Goal: Task Accomplishment & Management: Use online tool/utility

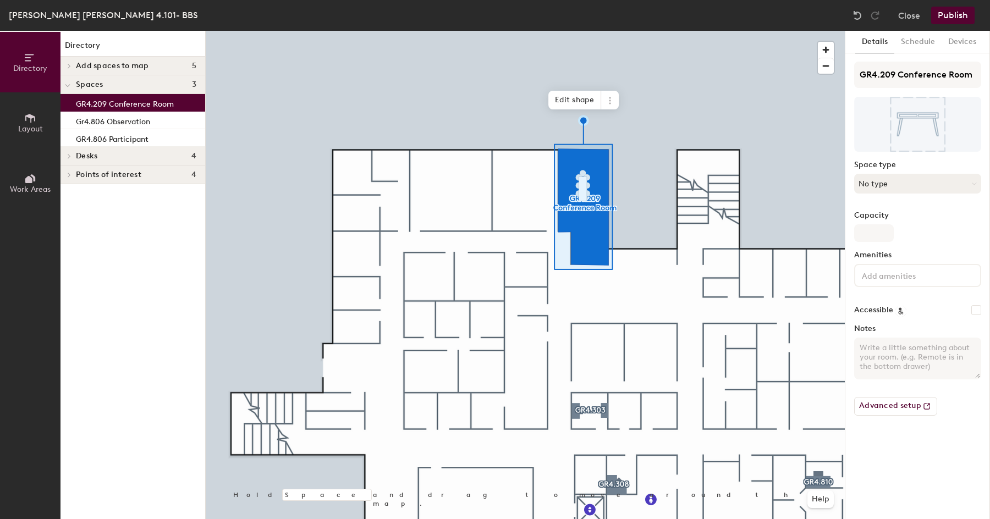
click at [927, 185] on button "No type" at bounding box center [917, 184] width 127 height 20
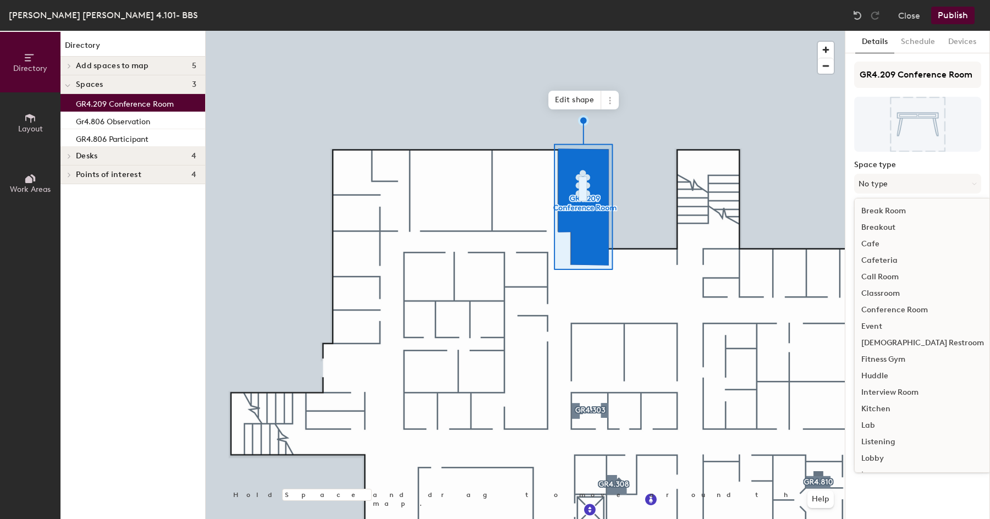
click at [897, 308] on div "Conference Room" at bounding box center [922, 310] width 136 height 16
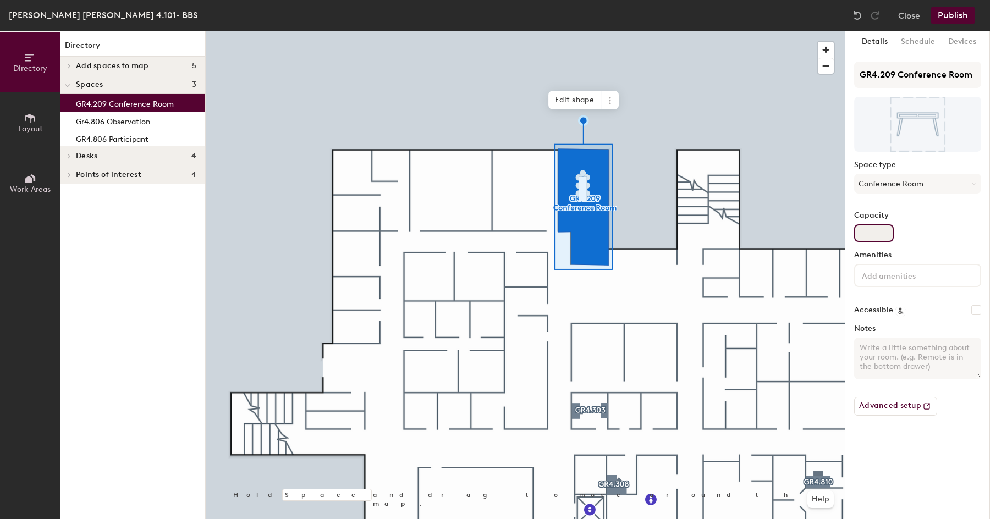
click at [870, 231] on input "Capacity" at bounding box center [874, 233] width 40 height 18
type input "12"
click at [945, 231] on div "Capacity 12" at bounding box center [917, 226] width 127 height 31
click at [903, 274] on input at bounding box center [908, 274] width 99 height 13
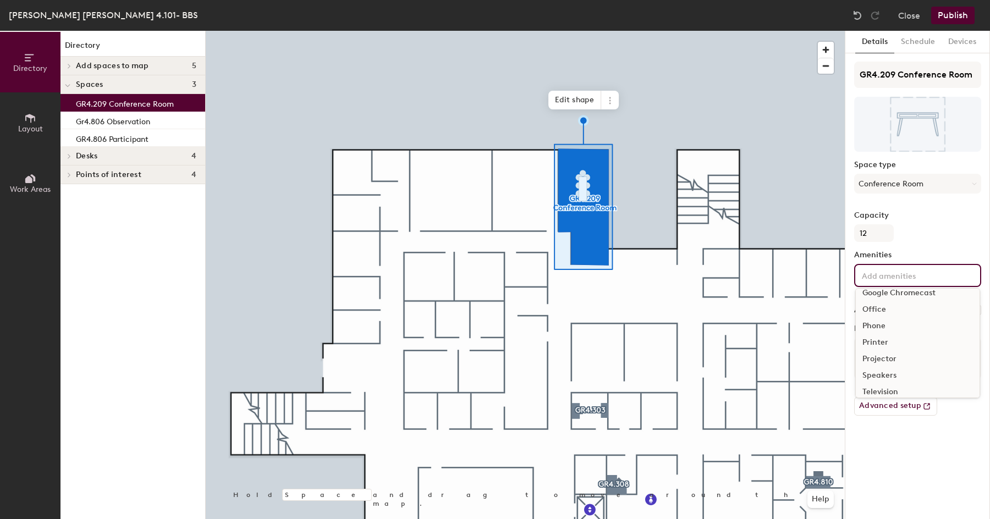
scroll to position [57, 0]
click at [884, 361] on div "Projector" at bounding box center [917, 360] width 124 height 16
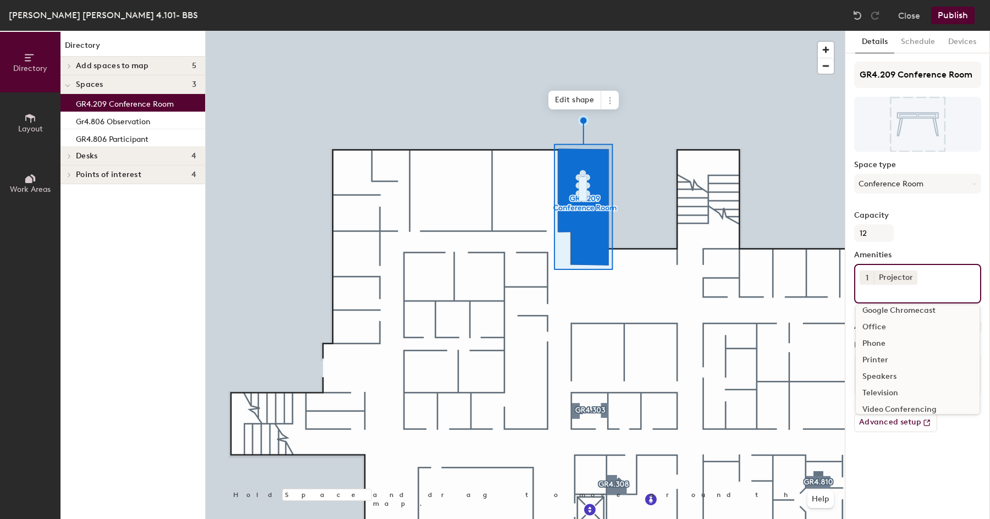
click at [946, 225] on div "Capacity 12" at bounding box center [917, 226] width 127 height 31
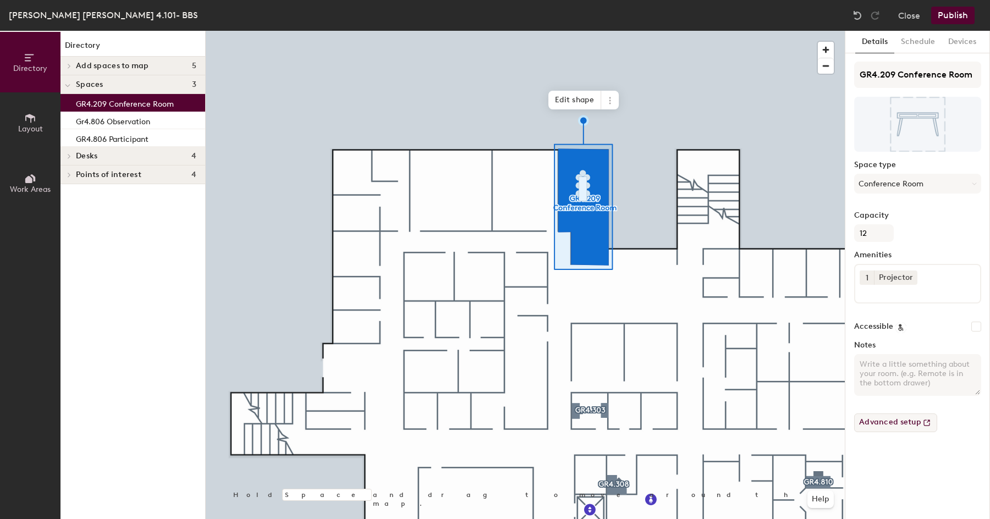
click at [890, 426] on button "Advanced setup" at bounding box center [895, 422] width 83 height 19
click at [921, 45] on button "Schedule" at bounding box center [917, 42] width 47 height 23
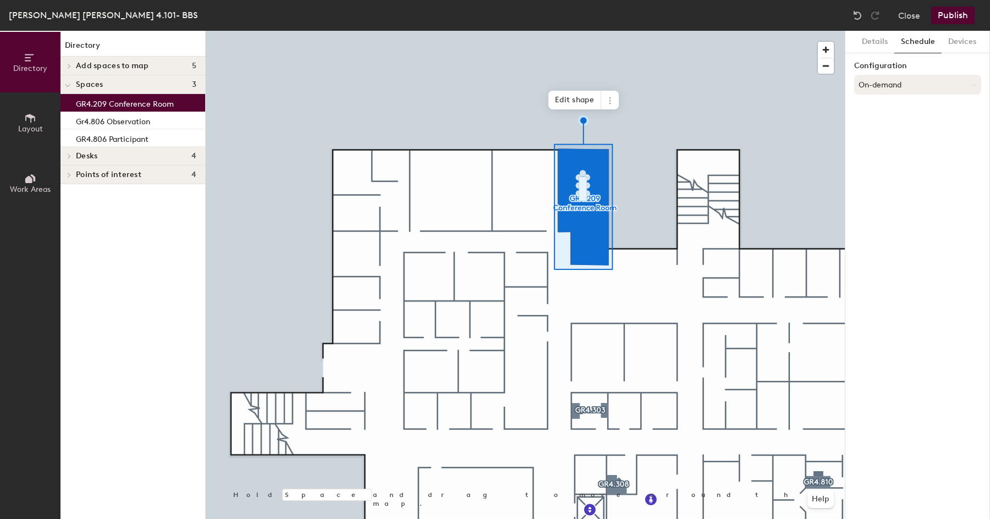
click at [917, 83] on button "On-demand" at bounding box center [917, 85] width 127 height 20
click at [887, 129] on div "Scheduled" at bounding box center [917, 128] width 126 height 16
click at [910, 85] on button "Scheduled" at bounding box center [917, 85] width 127 height 20
click at [908, 129] on icon at bounding box center [907, 128] width 7 height 7
click at [905, 89] on button "Scheduled" at bounding box center [917, 85] width 127 height 20
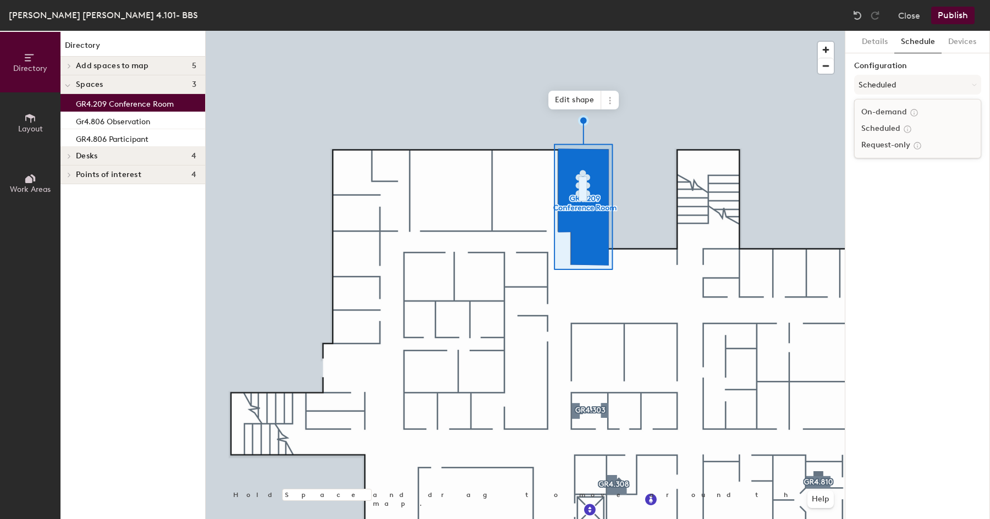
click at [899, 145] on div "Request-only" at bounding box center [917, 145] width 126 height 16
click at [967, 42] on button "Devices" at bounding box center [961, 42] width 41 height 23
click at [880, 37] on button "Details" at bounding box center [874, 42] width 39 height 23
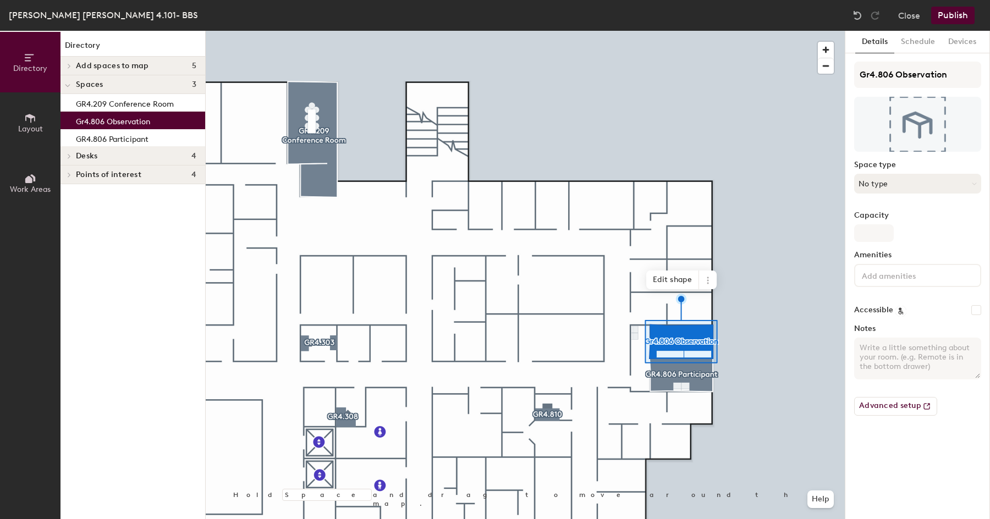
click at [890, 184] on button "No type" at bounding box center [917, 184] width 127 height 20
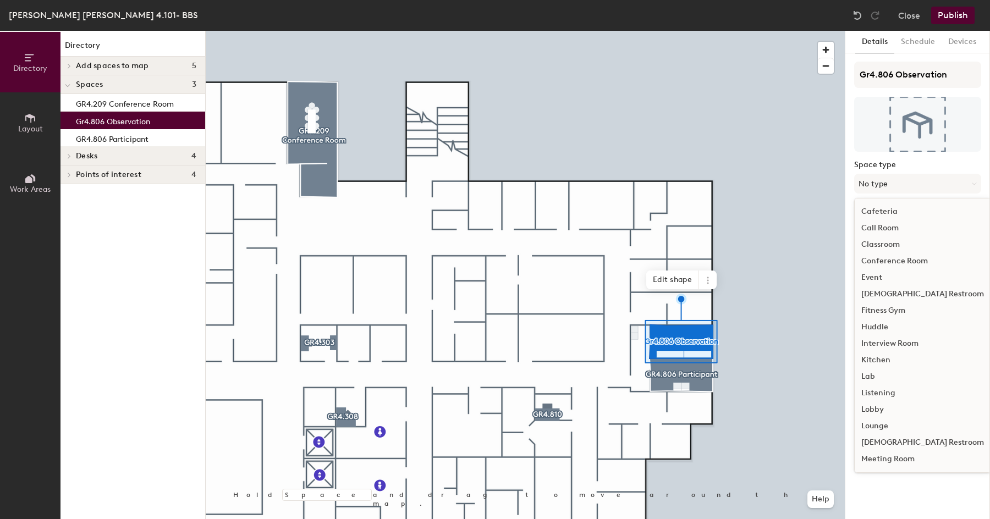
scroll to position [59, 0]
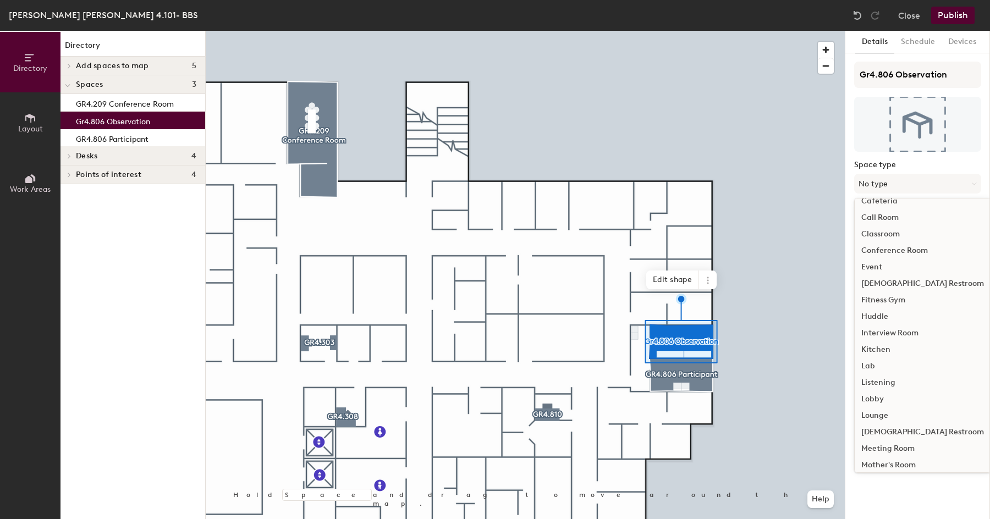
click at [873, 366] on div "Lab" at bounding box center [922, 366] width 136 height 16
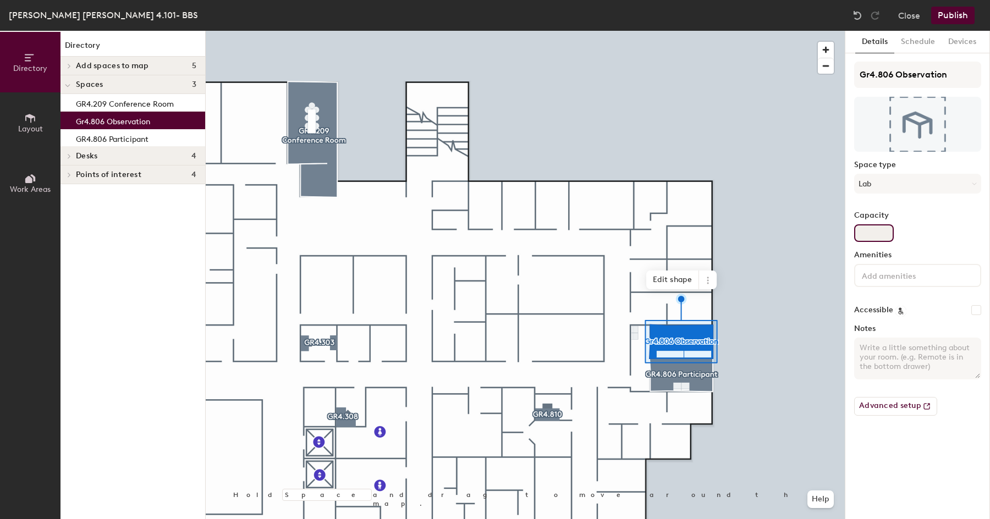
click at [872, 235] on input "Capacity" at bounding box center [874, 233] width 40 height 18
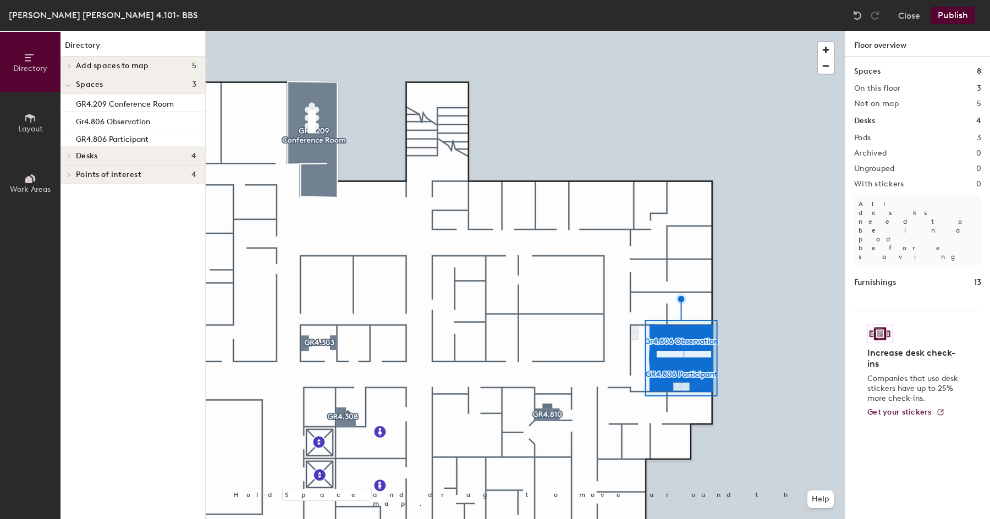
click at [688, 31] on div at bounding box center [525, 31] width 639 height 0
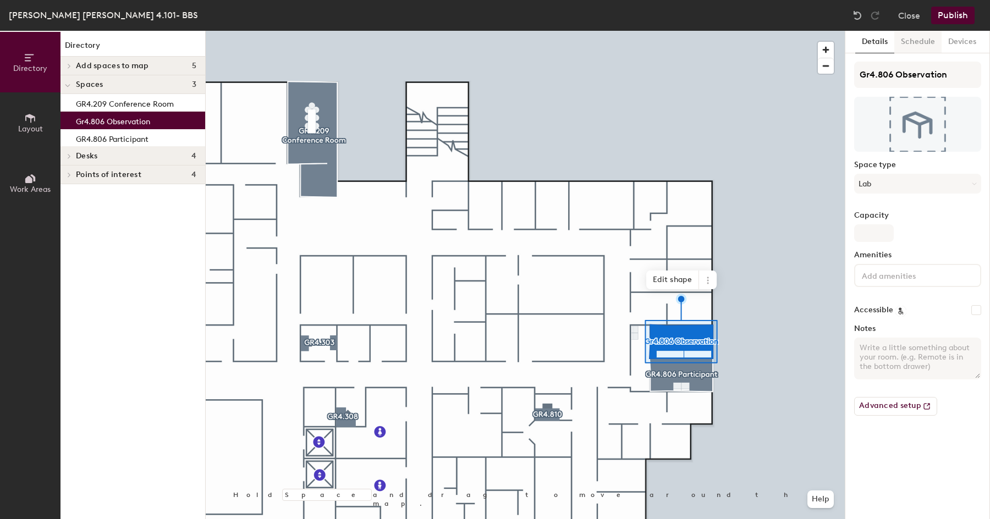
click at [914, 42] on button "Schedule" at bounding box center [917, 42] width 47 height 23
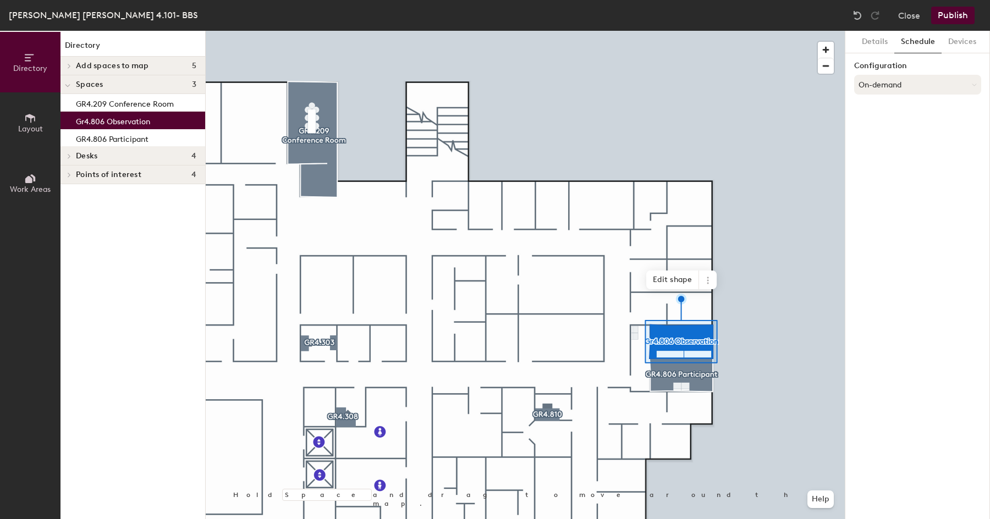
click at [910, 90] on button "On-demand" at bounding box center [917, 85] width 127 height 20
click at [898, 145] on div "Request-only" at bounding box center [917, 145] width 126 height 16
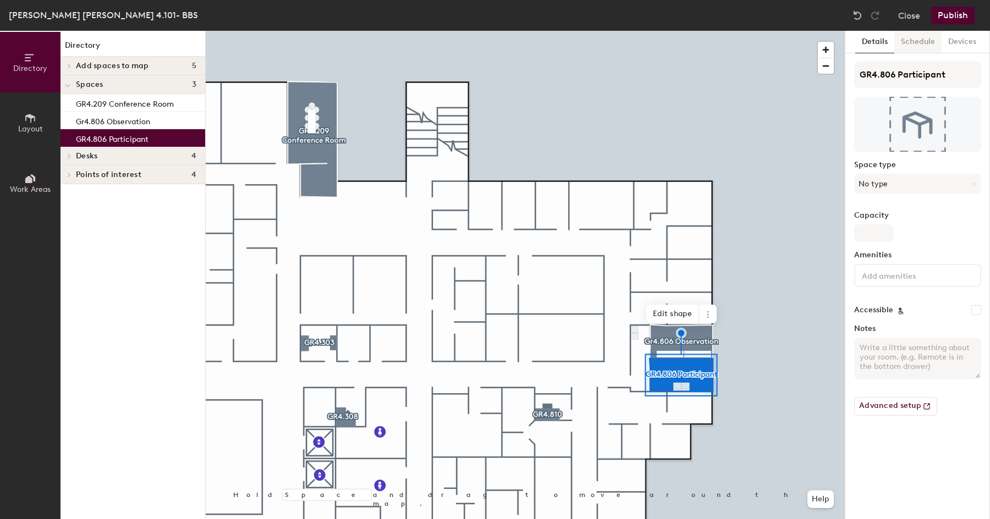
click at [926, 43] on button "Schedule" at bounding box center [917, 42] width 47 height 23
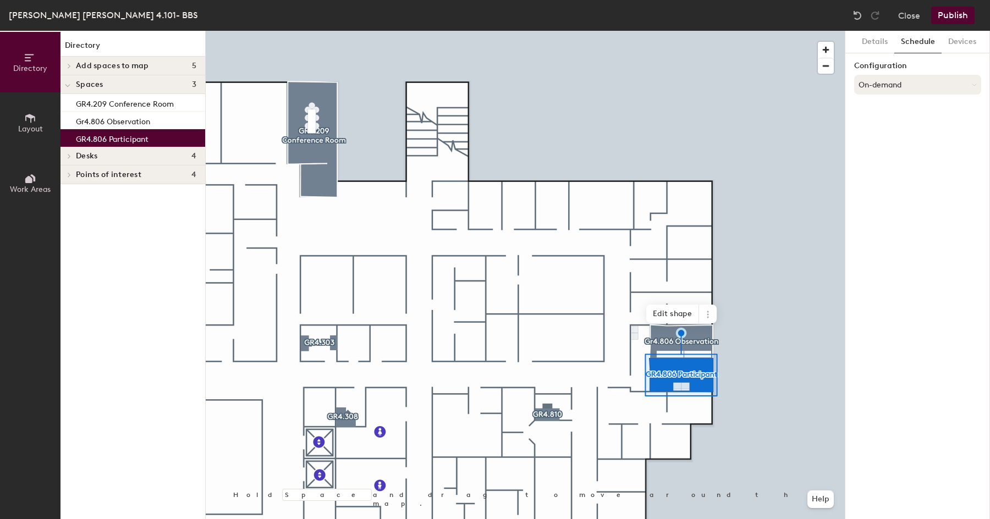
click at [906, 84] on button "On-demand" at bounding box center [917, 85] width 127 height 20
drag, startPoint x: 893, startPoint y: 129, endPoint x: 892, endPoint y: 143, distance: 14.3
click at [892, 143] on ul "On-demand Scheduled Request-only" at bounding box center [917, 128] width 126 height 49
click at [905, 91] on button "On-demand" at bounding box center [917, 85] width 127 height 20
click at [894, 143] on div "Request-only" at bounding box center [917, 145] width 126 height 16
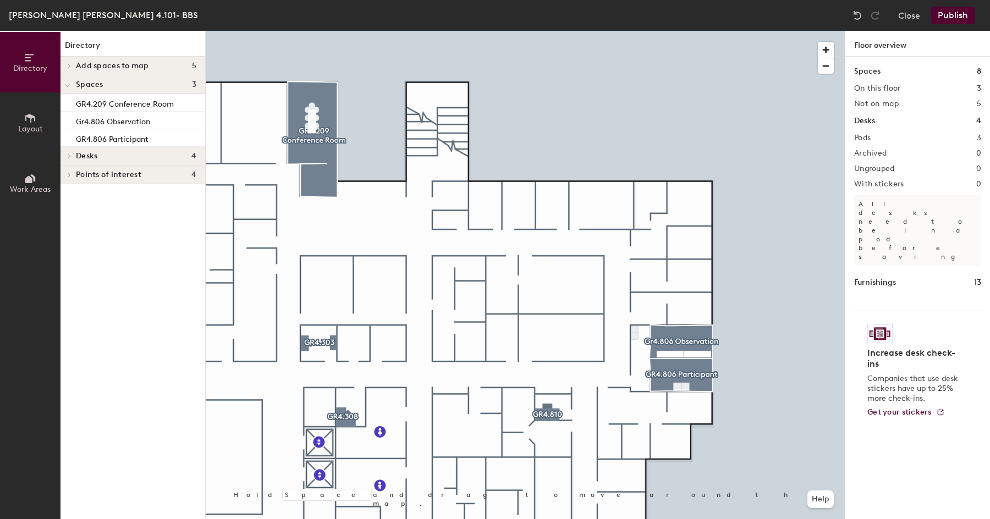
click at [951, 12] on button "Publish" at bounding box center [952, 16] width 43 height 18
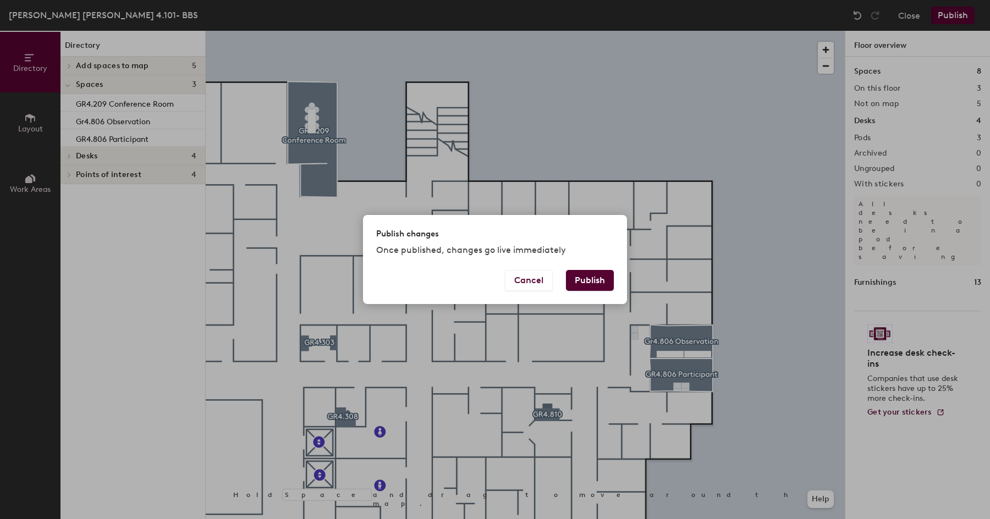
click at [581, 283] on button "Publish" at bounding box center [590, 280] width 48 height 21
